Goal: Transaction & Acquisition: Book appointment/travel/reservation

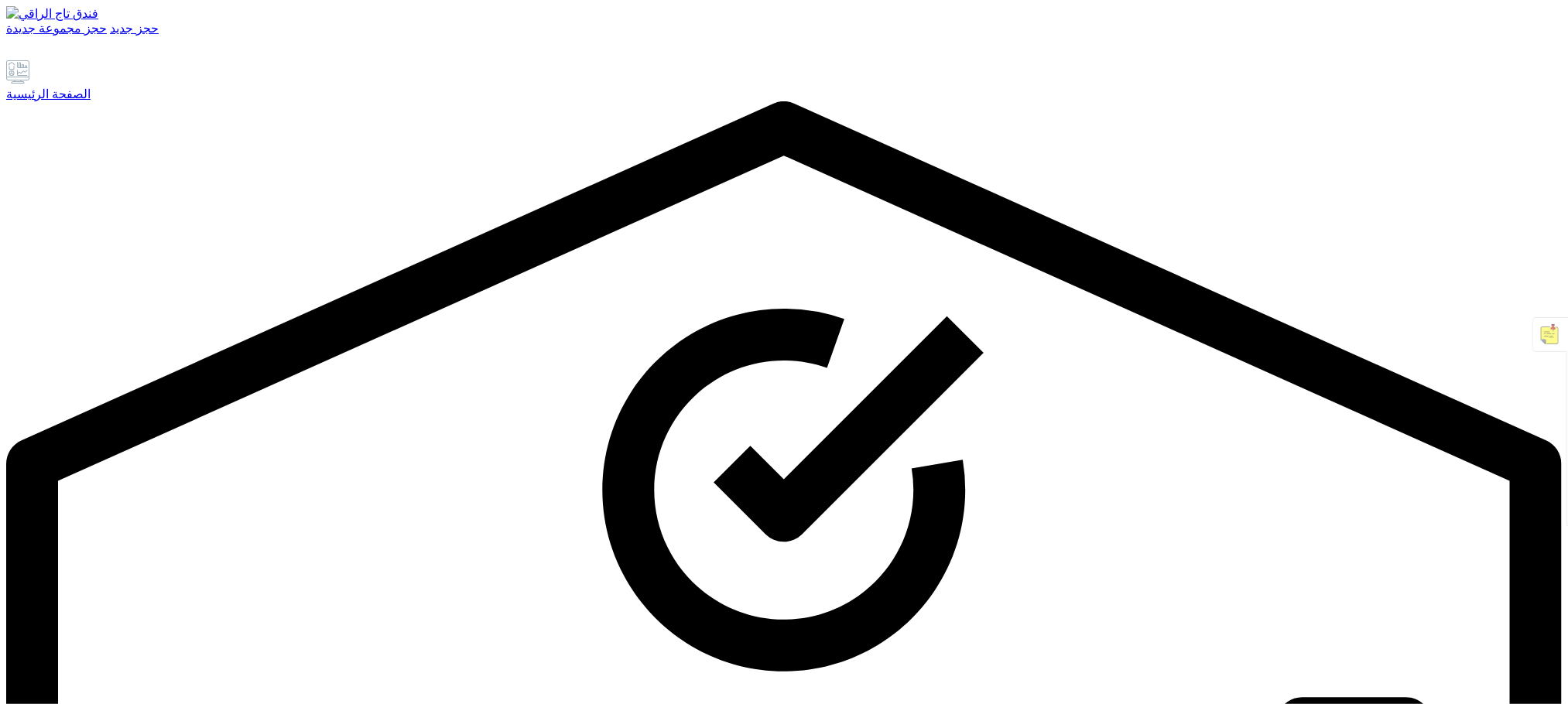
click at [75, 101] on font "الصفحة الرئيسية" at bounding box center [48, 94] width 84 height 13
